Goal: Task Accomplishment & Management: Manage account settings

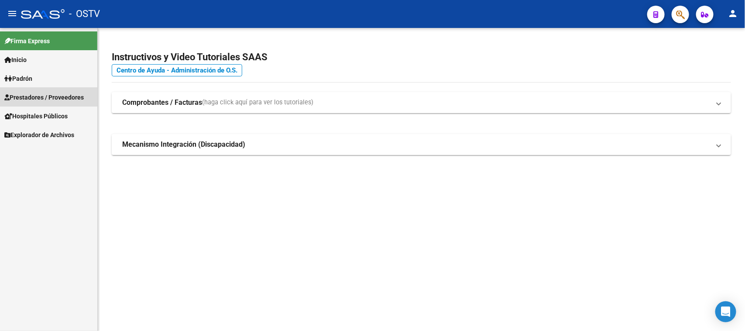
click at [42, 96] on span "Prestadores / Proveedores" at bounding box center [43, 98] width 79 height 10
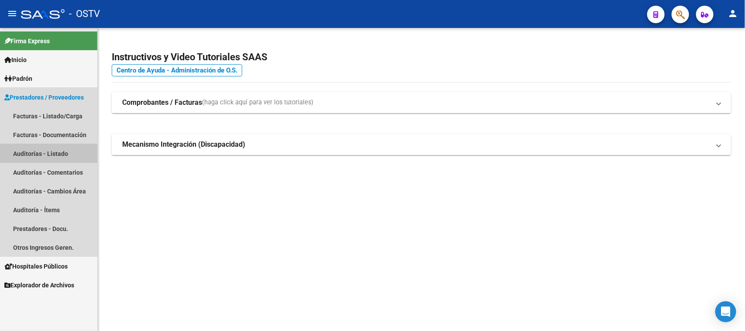
click at [38, 154] on link "Auditorías - Listado" at bounding box center [48, 153] width 97 height 19
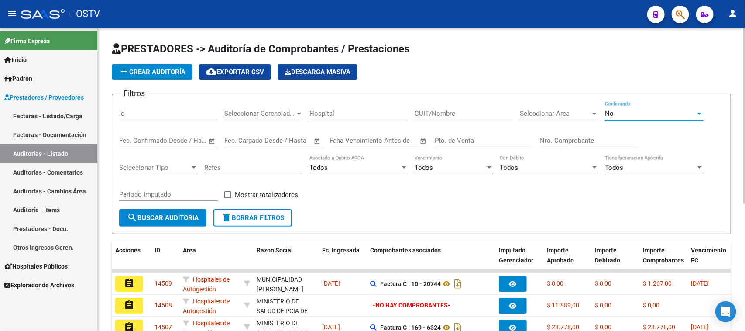
click at [648, 112] on div "No" at bounding box center [650, 114] width 91 height 8
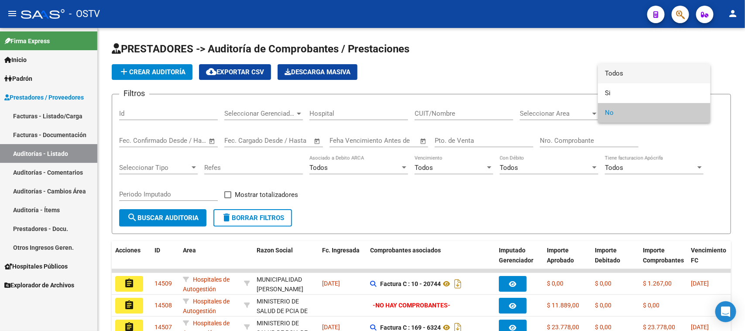
click at [635, 79] on span "Todos" at bounding box center [654, 74] width 99 height 20
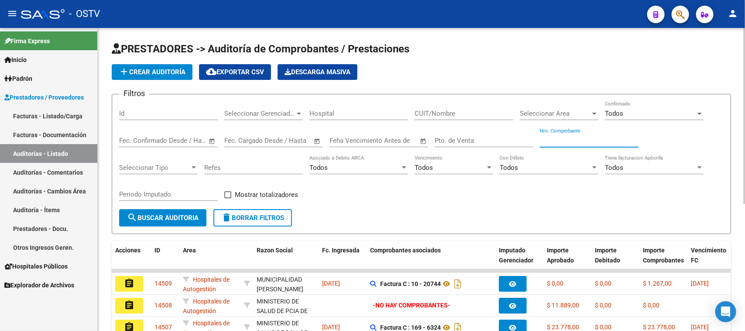
click at [572, 137] on input "Nro. Comprobante" at bounding box center [589, 141] width 99 height 8
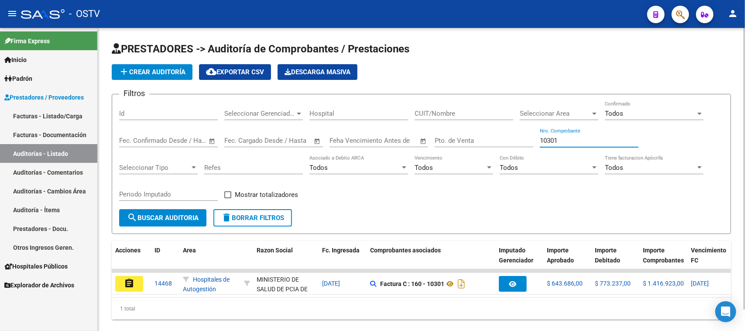
type input "10301"
click at [441, 296] on datatable-body "assignment 14468 Hospitales de Autogestión MINISTERIO DE SALUD DE PCIA DE BSAS …" at bounding box center [421, 283] width 619 height 28
drag, startPoint x: 563, startPoint y: 138, endPoint x: 497, endPoint y: 138, distance: 66.8
click at [497, 138] on div "Filtros Id Seleccionar Gerenciador Seleccionar Gerenciador Hospital CUIT/Nombre…" at bounding box center [421, 155] width 604 height 108
paste input "number"
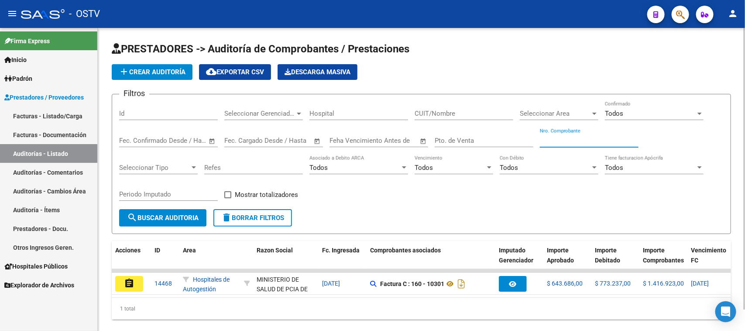
paste input "29015"
click at [546, 140] on input "Nro. Comprobante" at bounding box center [589, 141] width 99 height 8
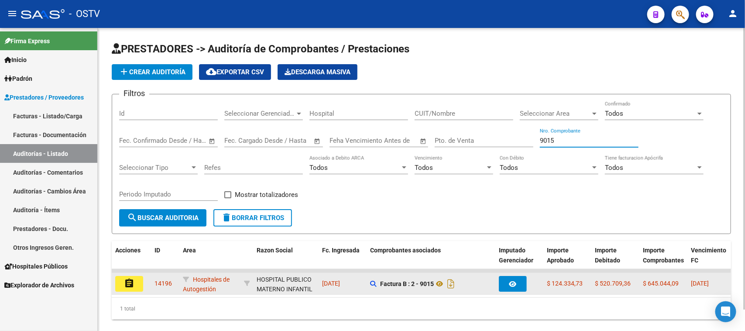
type input "9015"
click at [134, 282] on mat-icon "assignment" at bounding box center [129, 283] width 10 height 10
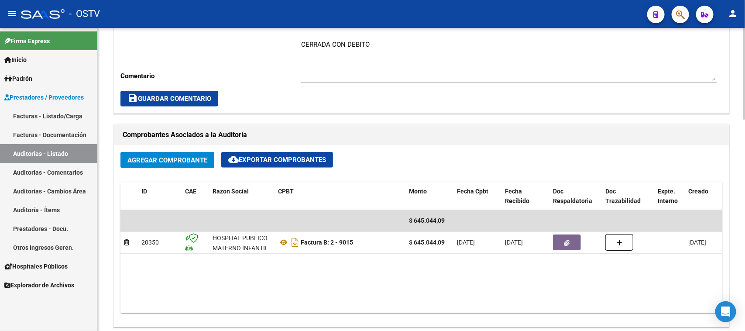
scroll to position [382, 0]
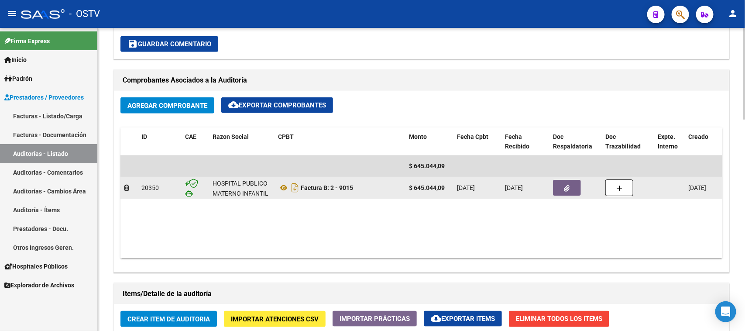
click at [568, 186] on icon "button" at bounding box center [567, 188] width 6 height 7
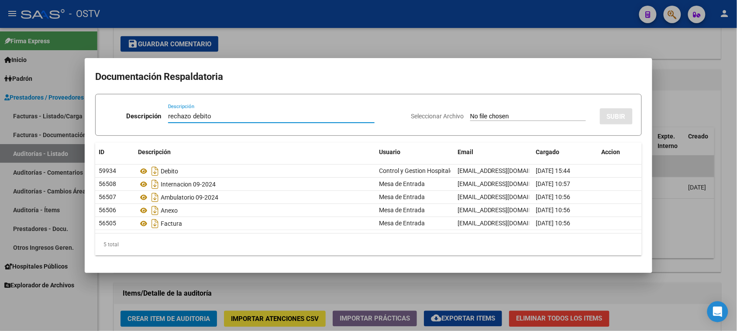
type input "rechazo debito"
click at [505, 116] on input "Seleccionar Archivo" at bounding box center [528, 117] width 116 height 8
type input "C:\fakepath\rechazo debito 2-9015.pdf"
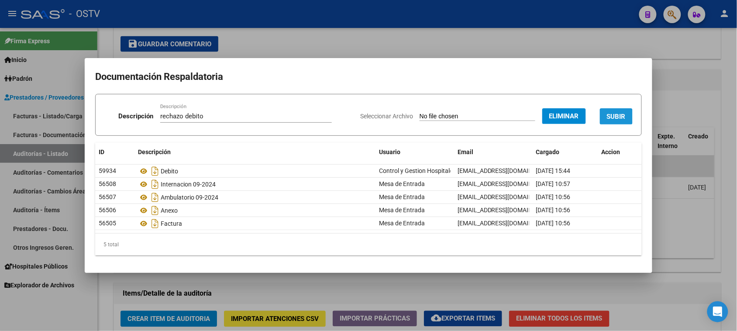
click at [610, 116] on span "SUBIR" at bounding box center [616, 117] width 19 height 8
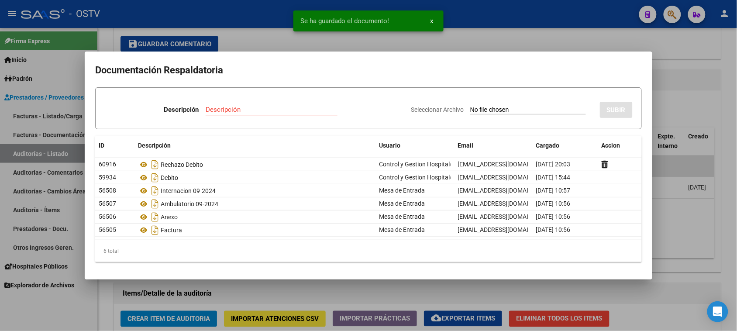
click at [684, 99] on div at bounding box center [368, 165] width 737 height 331
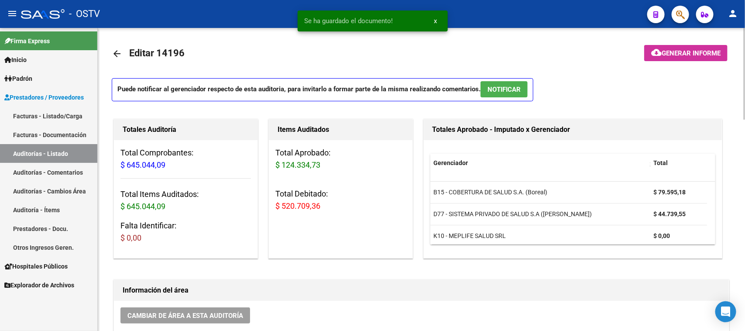
scroll to position [0, 0]
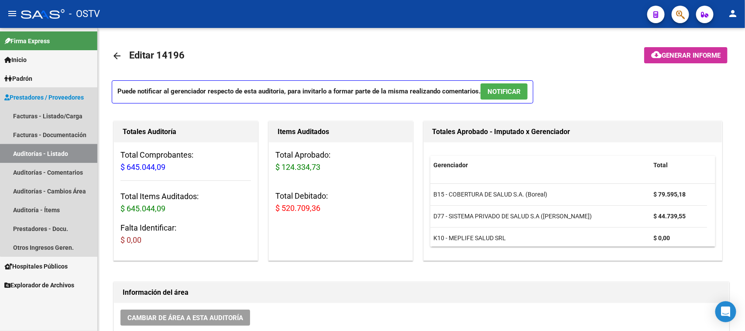
click at [59, 154] on link "Auditorías - Listado" at bounding box center [48, 153] width 97 height 19
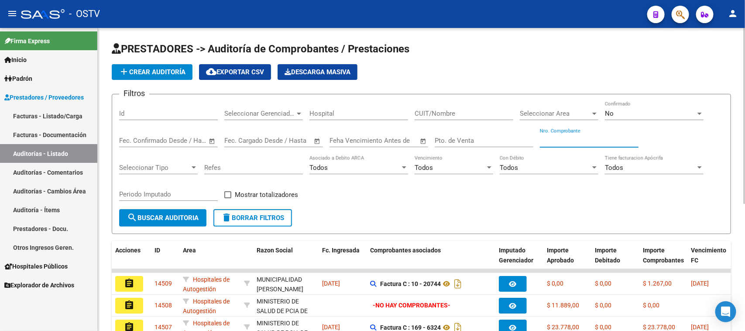
click at [577, 141] on input "Nro. Comprobante" at bounding box center [589, 141] width 99 height 8
click at [621, 114] on div "No" at bounding box center [650, 114] width 91 height 8
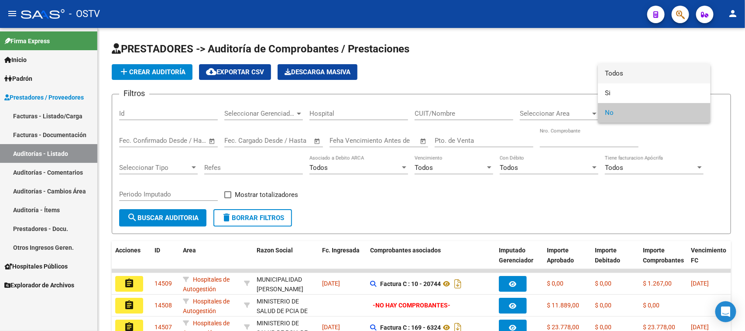
click at [620, 74] on span "Todos" at bounding box center [654, 74] width 99 height 20
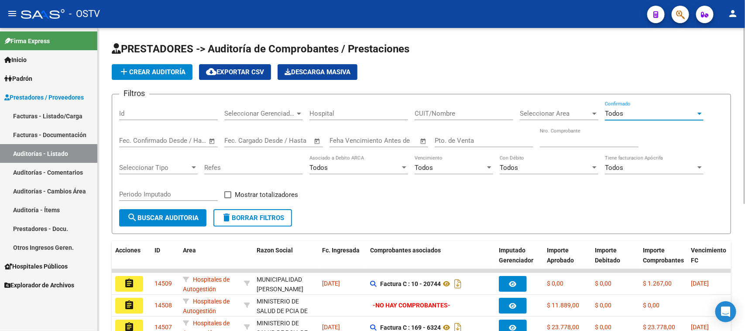
drag, startPoint x: 546, startPoint y: 140, endPoint x: 549, endPoint y: 151, distance: 11.7
click at [547, 140] on input "Nro. Comprobante" at bounding box center [589, 141] width 99 height 8
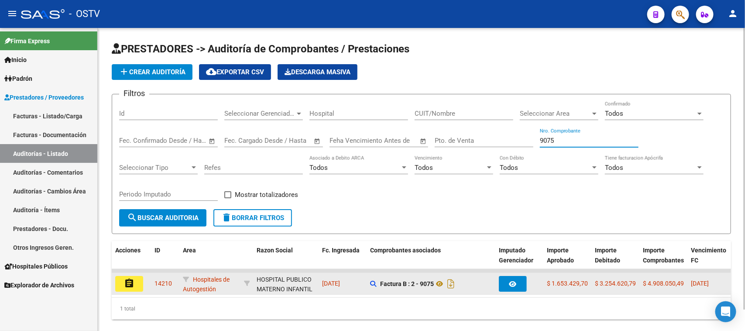
type input "9075"
click at [126, 281] on mat-icon "assignment" at bounding box center [129, 283] width 10 height 10
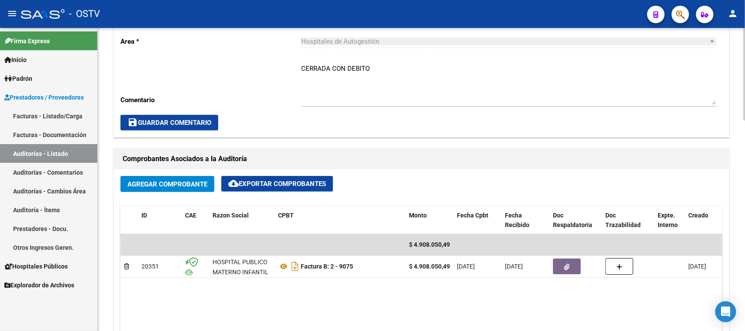
scroll to position [327, 0]
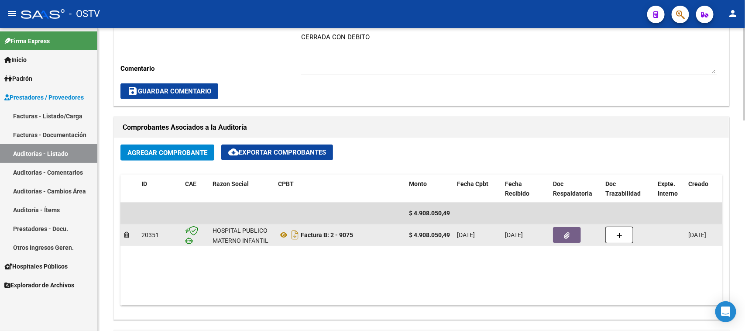
click at [571, 236] on button "button" at bounding box center [567, 235] width 28 height 16
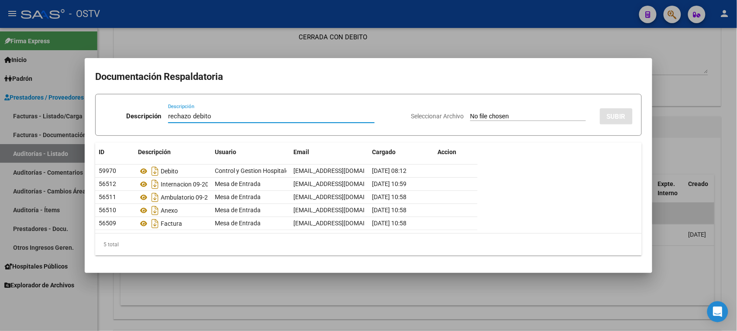
type input "rechazo debito"
click at [499, 118] on input "Seleccionar Archivo" at bounding box center [528, 117] width 116 height 8
type input "C:\fakepath\rechazo debito 2-9075.pdf"
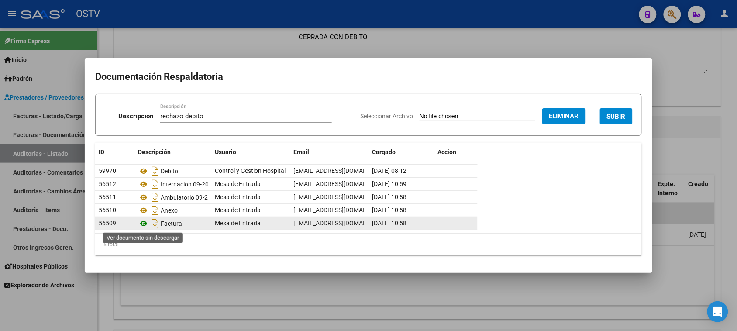
click at [144, 224] on icon at bounding box center [143, 223] width 11 height 10
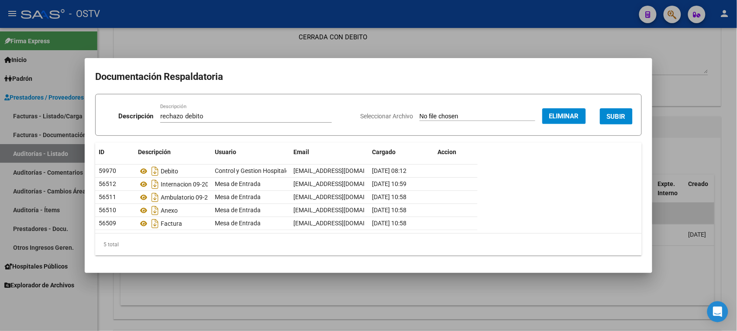
click at [614, 112] on button "SUBIR" at bounding box center [616, 116] width 33 height 16
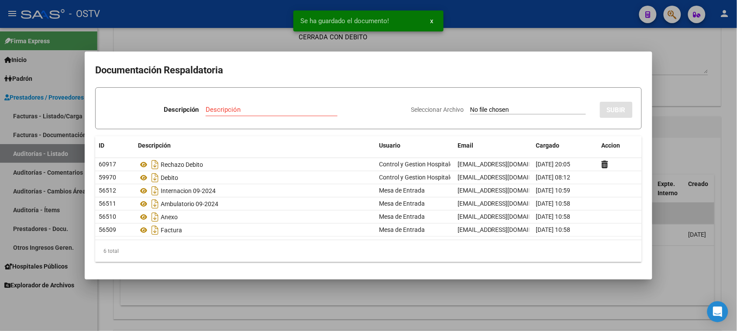
click at [703, 119] on div at bounding box center [368, 165] width 737 height 331
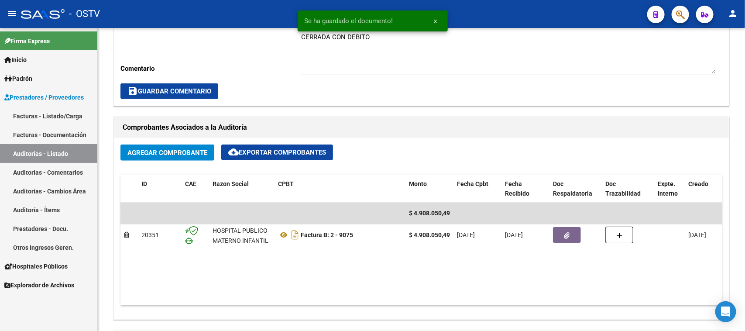
click at [47, 151] on link "Auditorías - Listado" at bounding box center [48, 153] width 97 height 19
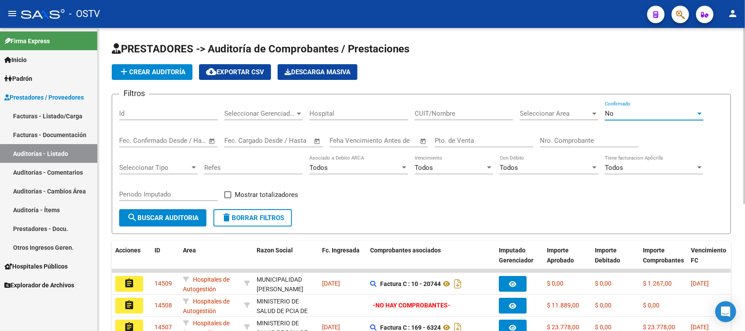
click at [620, 116] on div "No" at bounding box center [650, 114] width 91 height 8
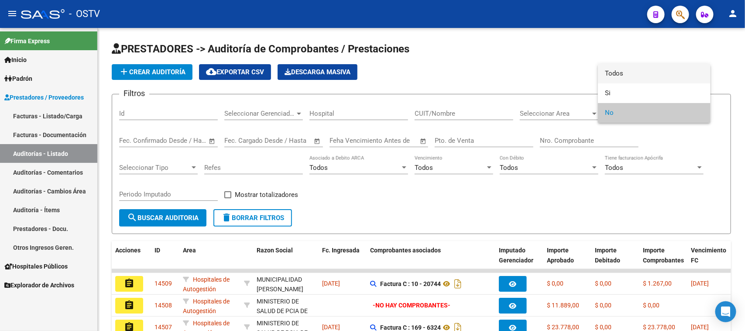
click at [619, 71] on span "Todos" at bounding box center [654, 74] width 99 height 20
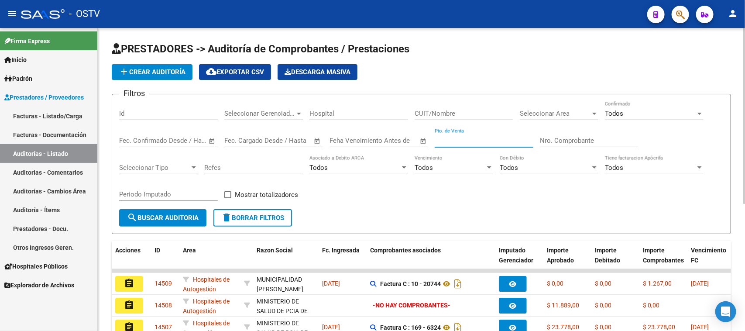
click at [453, 137] on input "Pto. de Venta" at bounding box center [484, 141] width 99 height 8
type input "114"
click at [569, 139] on input "Nro. Comprobante" at bounding box center [589, 141] width 99 height 8
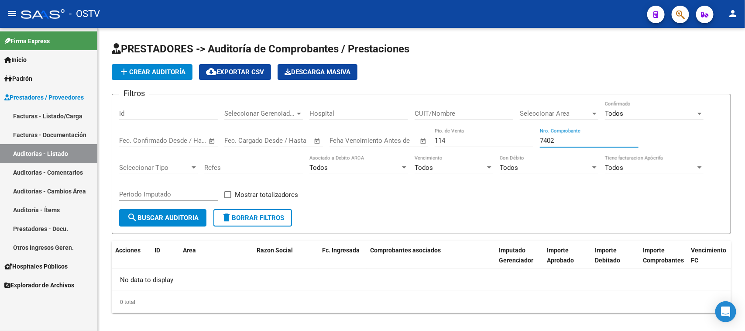
type input "7402"
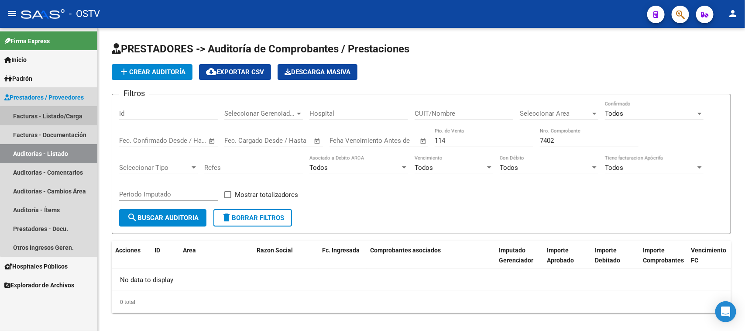
click at [65, 116] on link "Facturas - Listado/Carga" at bounding box center [48, 115] width 97 height 19
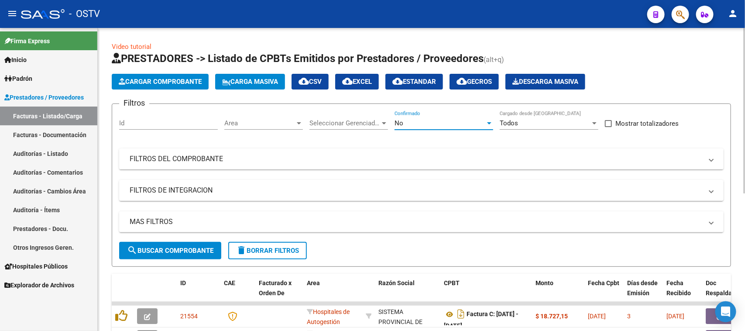
click at [438, 124] on div "No" at bounding box center [439, 123] width 91 height 8
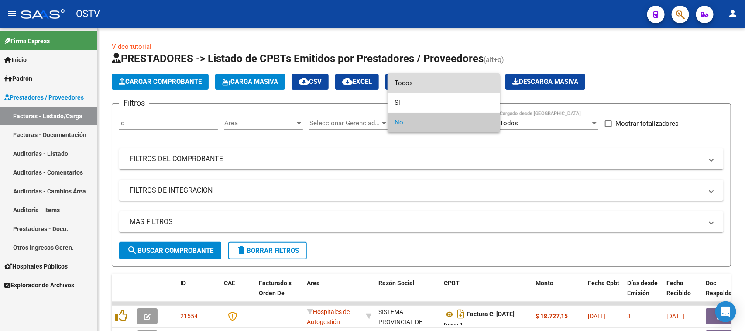
click at [439, 86] on span "Todos" at bounding box center [443, 83] width 99 height 20
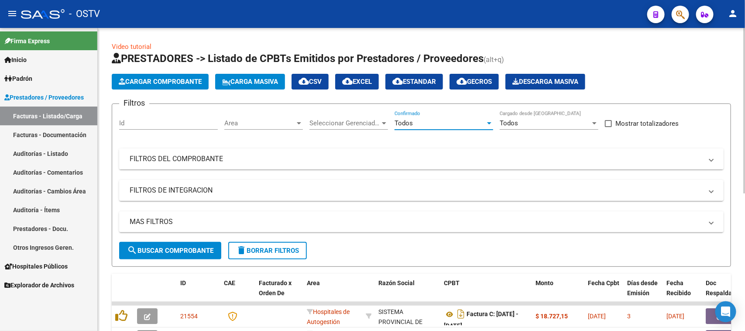
click at [288, 158] on mat-panel-title "FILTROS DEL COMPROBANTE" at bounding box center [416, 159] width 573 height 10
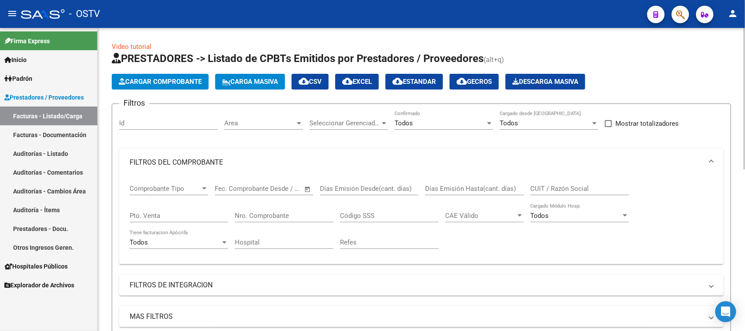
click at [180, 213] on input "Pto. Venta" at bounding box center [179, 216] width 99 height 8
type input "114"
click at [257, 212] on input "Nro. Comprobante" at bounding box center [284, 216] width 99 height 8
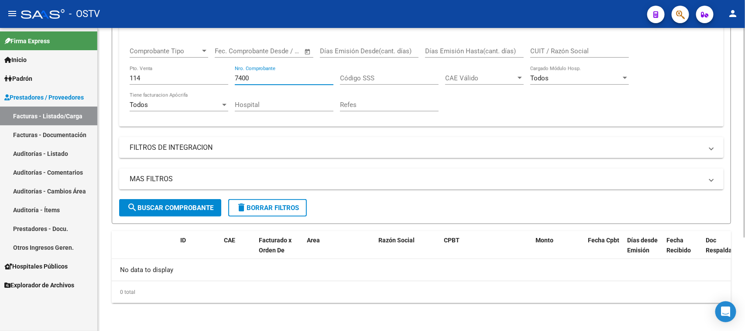
scroll to position [135, 0]
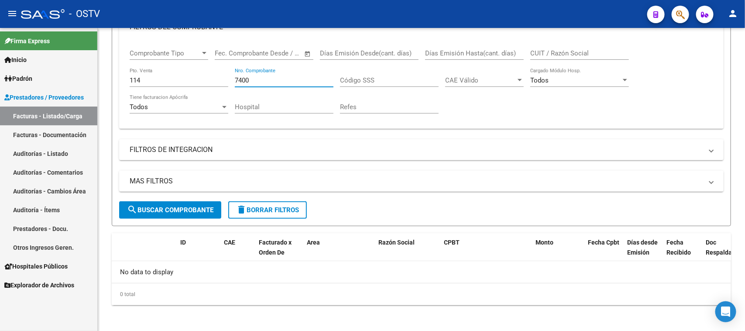
type input "7400"
click at [40, 151] on link "Auditorías - Listado" at bounding box center [48, 153] width 97 height 19
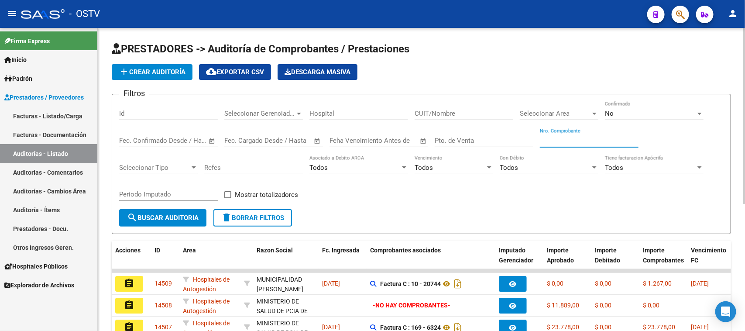
click at [588, 137] on input "Nro. Comprobante" at bounding box center [589, 141] width 99 height 8
type input "10301"
click at [614, 112] on div "No" at bounding box center [650, 114] width 91 height 8
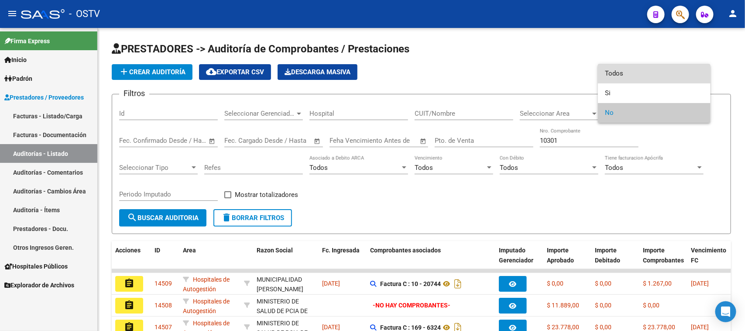
click at [610, 76] on span "Todos" at bounding box center [654, 74] width 99 height 20
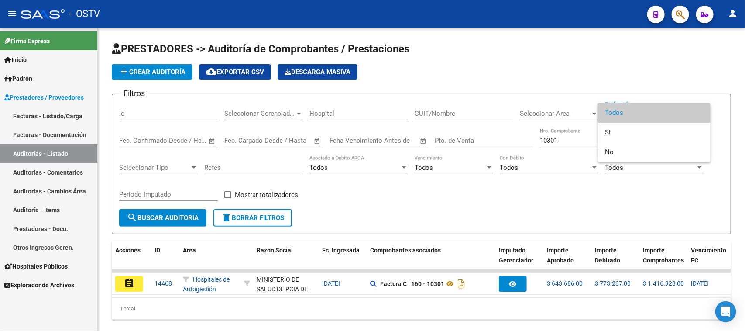
click at [446, 298] on div at bounding box center [372, 165] width 745 height 331
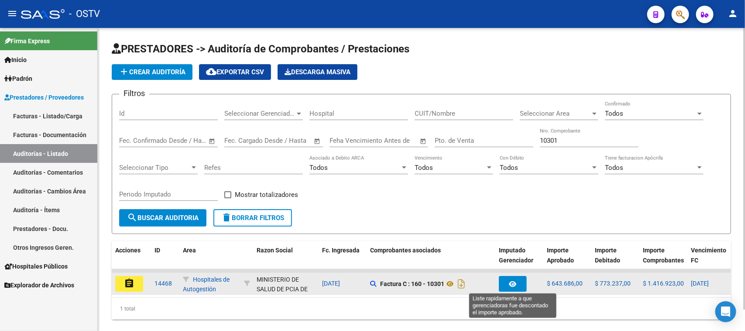
click at [518, 286] on button "button" at bounding box center [513, 284] width 28 height 16
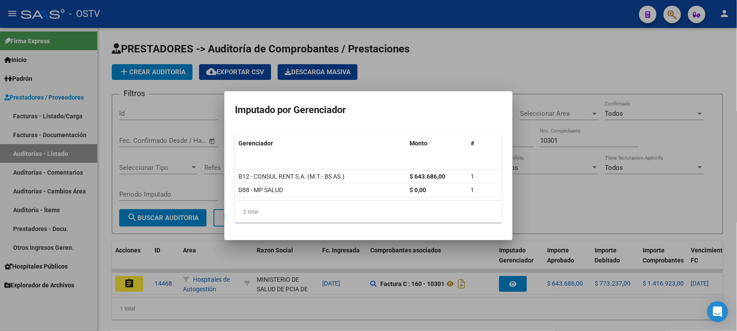
click at [134, 295] on div at bounding box center [368, 165] width 737 height 331
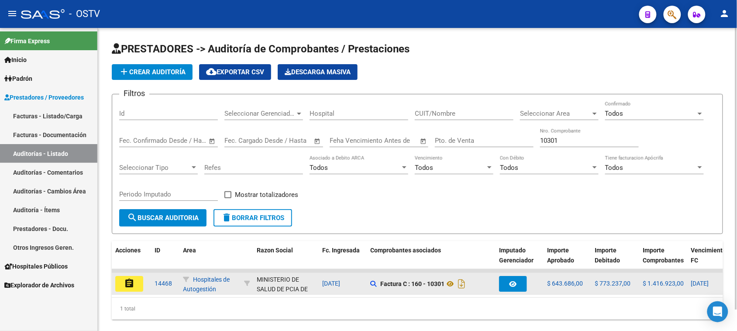
click at [130, 278] on mat-icon "assignment" at bounding box center [129, 283] width 10 height 10
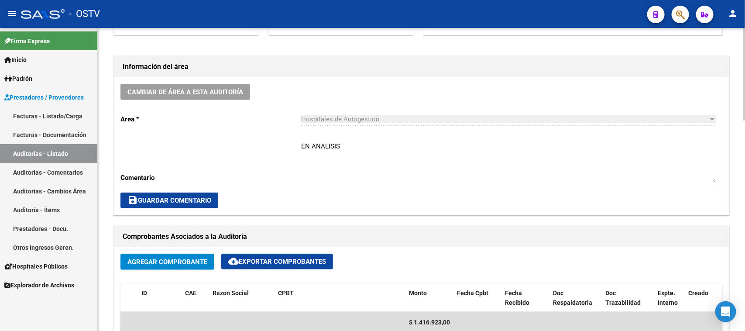
scroll to position [382, 0]
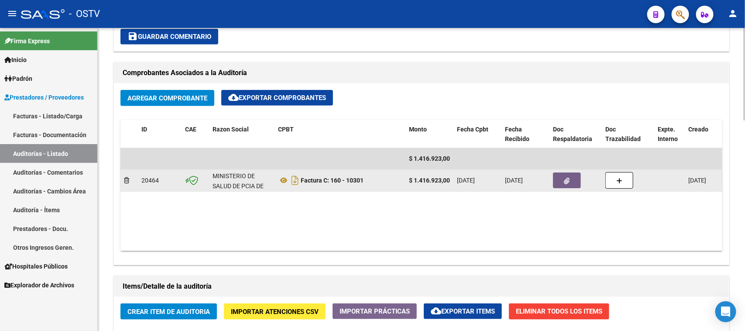
click at [563, 179] on button "button" at bounding box center [567, 180] width 28 height 16
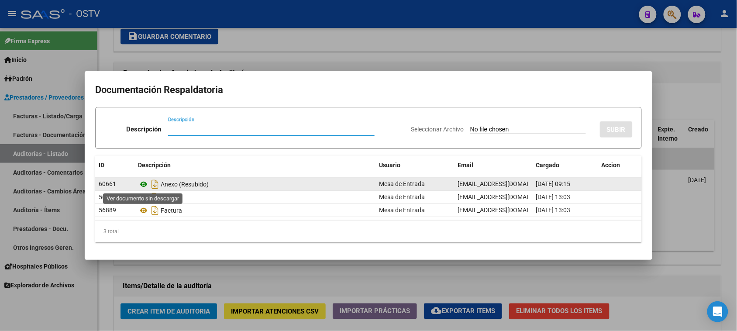
click at [144, 185] on icon at bounding box center [143, 184] width 11 height 10
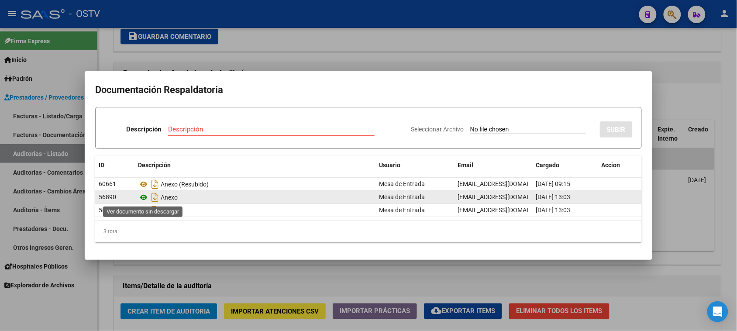
click at [143, 198] on icon at bounding box center [143, 197] width 11 height 10
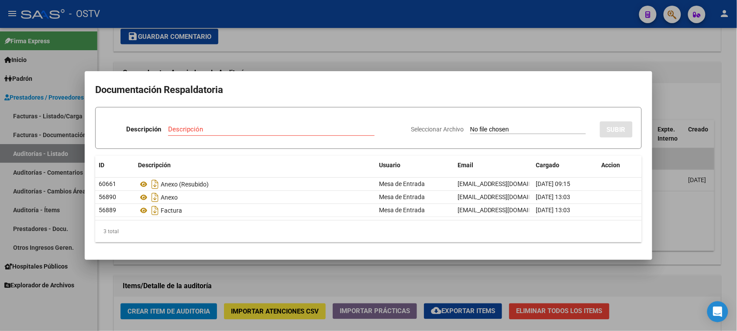
click at [257, 48] on div at bounding box center [368, 165] width 737 height 331
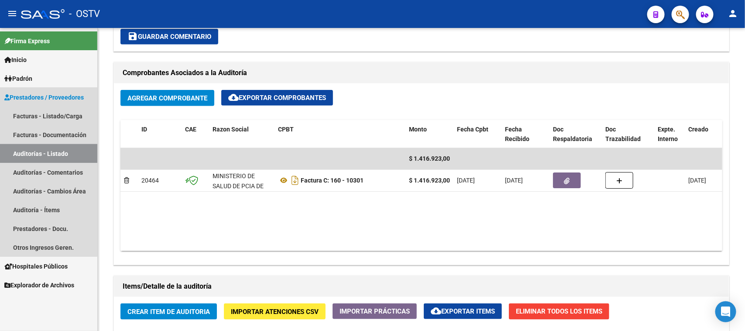
click at [28, 152] on link "Auditorías - Listado" at bounding box center [48, 153] width 97 height 19
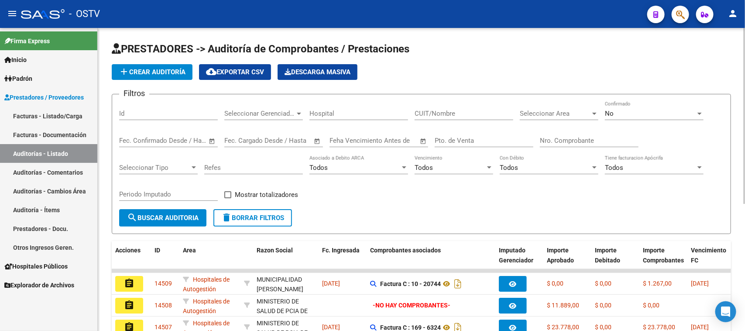
click at [585, 137] on input "Nro. Comprobante" at bounding box center [589, 141] width 99 height 8
click at [515, 140] on input "Pto. de Venta" at bounding box center [484, 141] width 99 height 8
type input "137"
click at [583, 139] on input "Nro. Comprobante" at bounding box center [589, 141] width 99 height 8
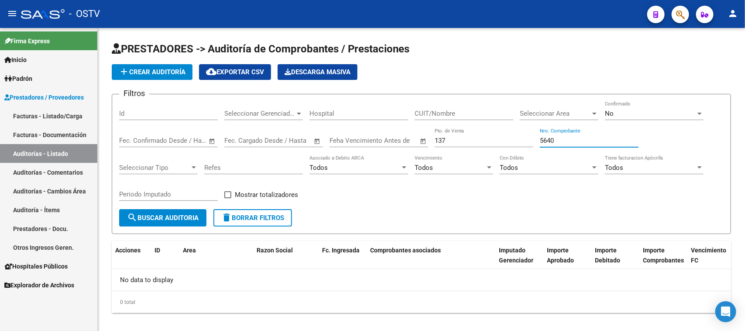
type input "5640"
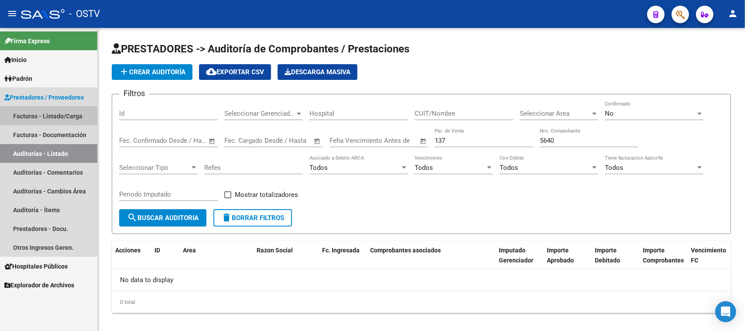
click at [43, 116] on link "Facturas - Listado/Carga" at bounding box center [48, 115] width 97 height 19
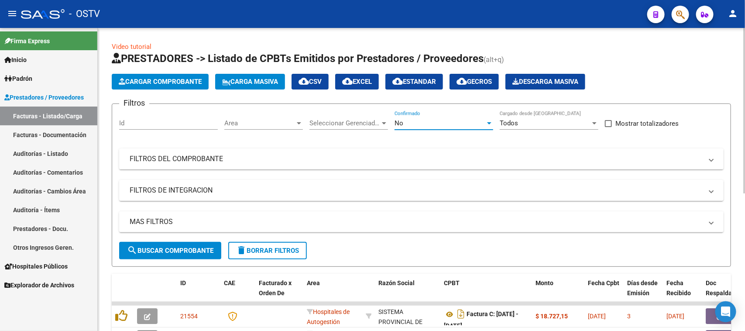
click at [418, 119] on div "No" at bounding box center [439, 123] width 91 height 8
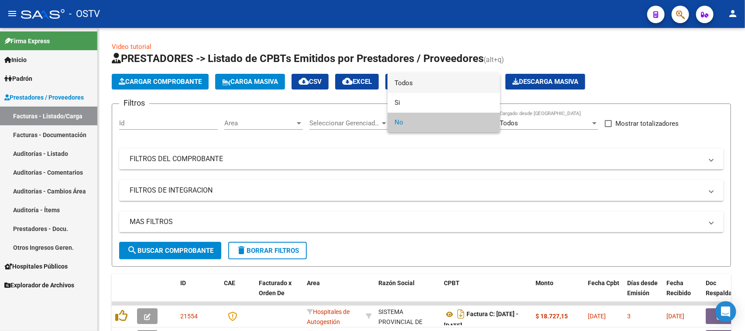
click at [419, 85] on span "Todos" at bounding box center [443, 83] width 99 height 20
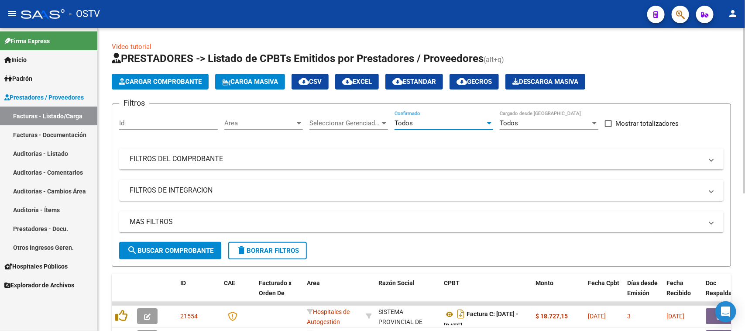
click at [390, 154] on mat-panel-title "FILTROS DEL COMPROBANTE" at bounding box center [416, 159] width 573 height 10
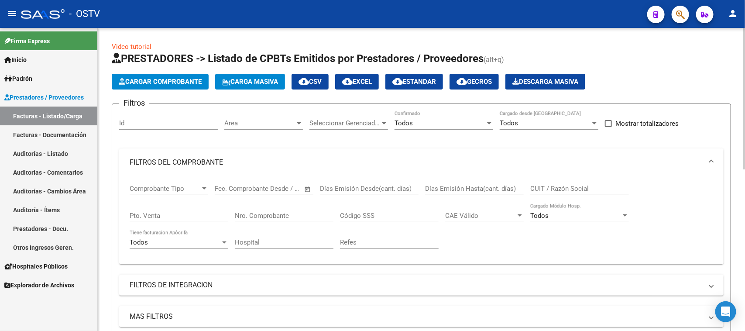
click at [167, 217] on input "Pto. Venta" at bounding box center [179, 216] width 99 height 8
type input "137"
click at [258, 215] on input "Nro. Comprobante" at bounding box center [284, 216] width 99 height 8
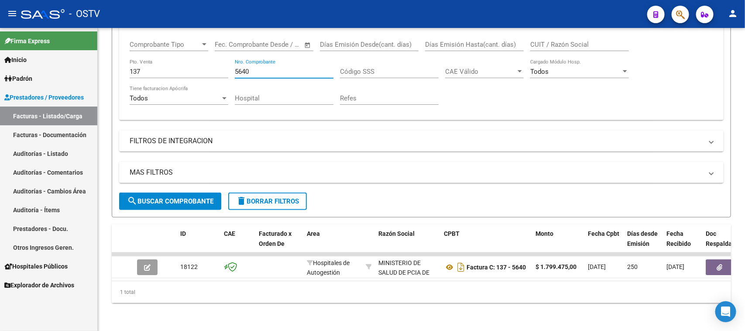
type input "5640"
click at [37, 151] on link "Auditorías - Listado" at bounding box center [48, 153] width 97 height 19
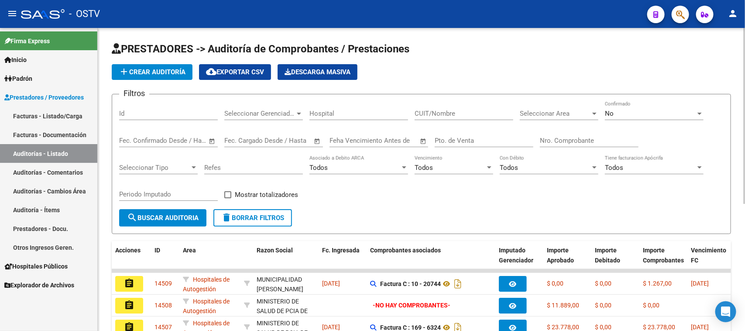
click at [634, 110] on div "No" at bounding box center [650, 114] width 91 height 8
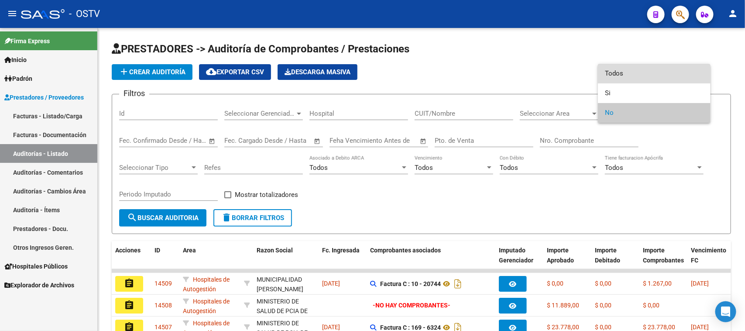
click at [631, 69] on span "Todos" at bounding box center [654, 74] width 99 height 20
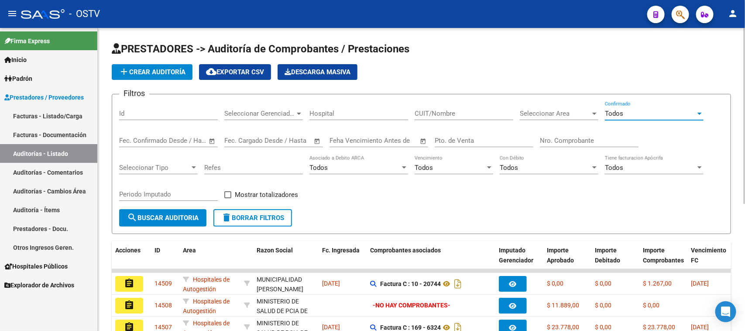
click at [501, 143] on input "Pto. de Venta" at bounding box center [484, 141] width 99 height 8
type input "137"
click at [601, 138] on input "Nro. Comprobante" at bounding box center [589, 141] width 99 height 8
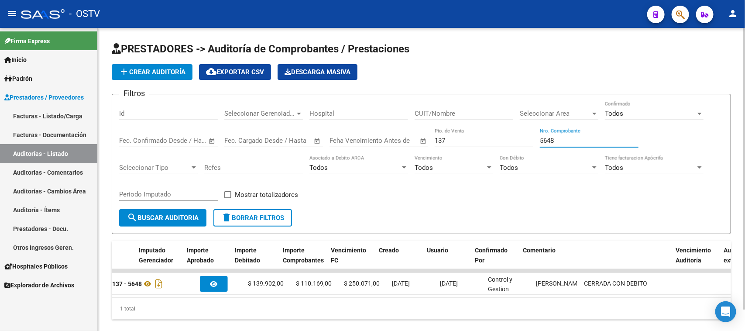
scroll to position [0, 360]
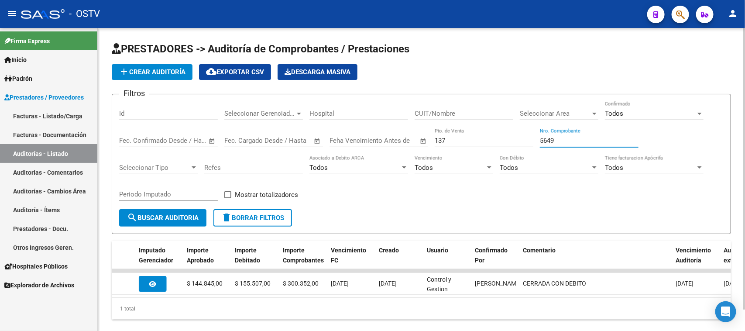
drag, startPoint x: 567, startPoint y: 138, endPoint x: 511, endPoint y: 131, distance: 57.2
click at [511, 131] on div "Filtros Id Seleccionar Gerenciador Seleccionar Gerenciador Hospital CUIT/Nombre…" at bounding box center [421, 155] width 604 height 108
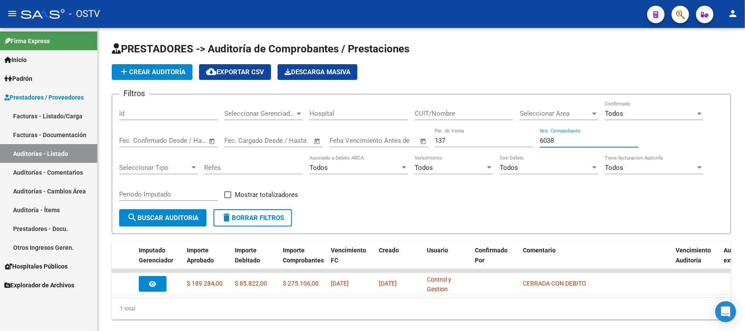
type input "6038"
